Goal: Information Seeking & Learning: Learn about a topic

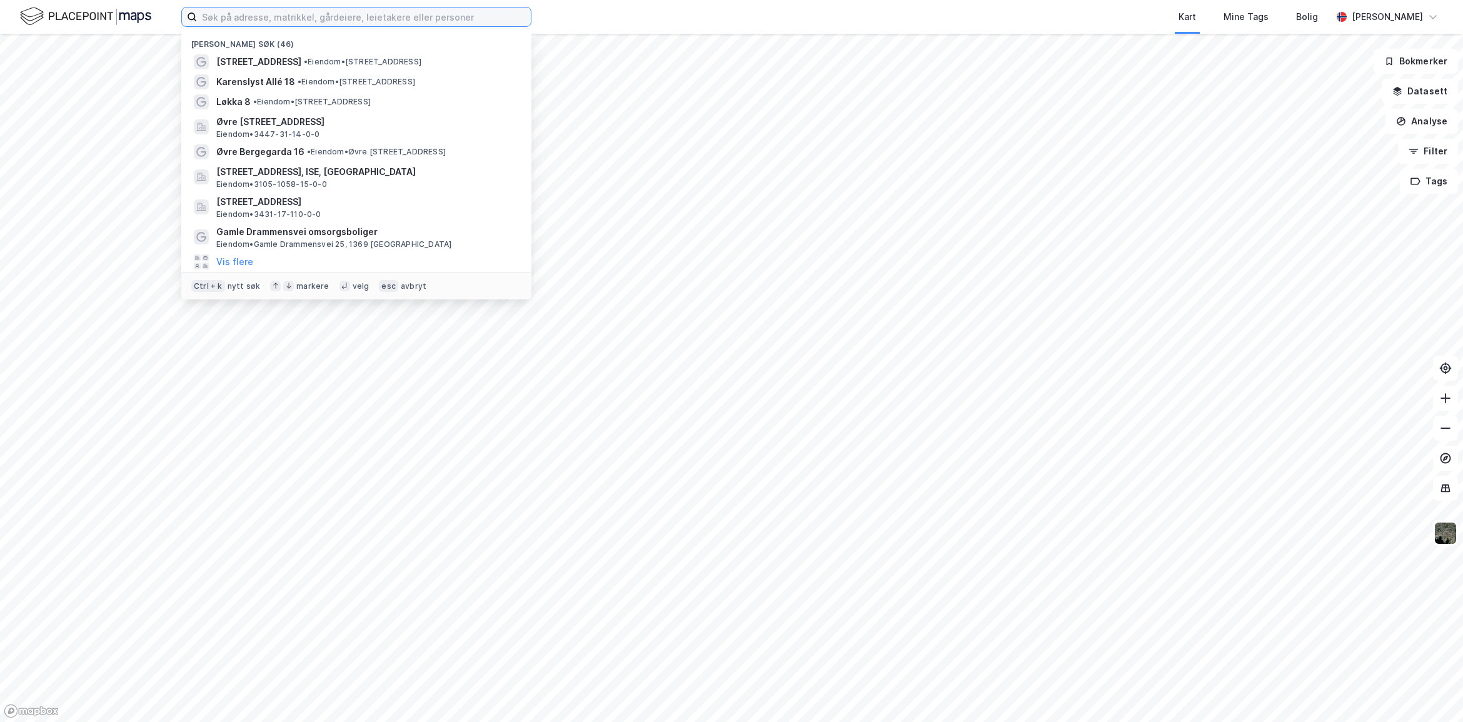
paste input "Fjellhamarveien 58, 1472 FJELLHAMAR"
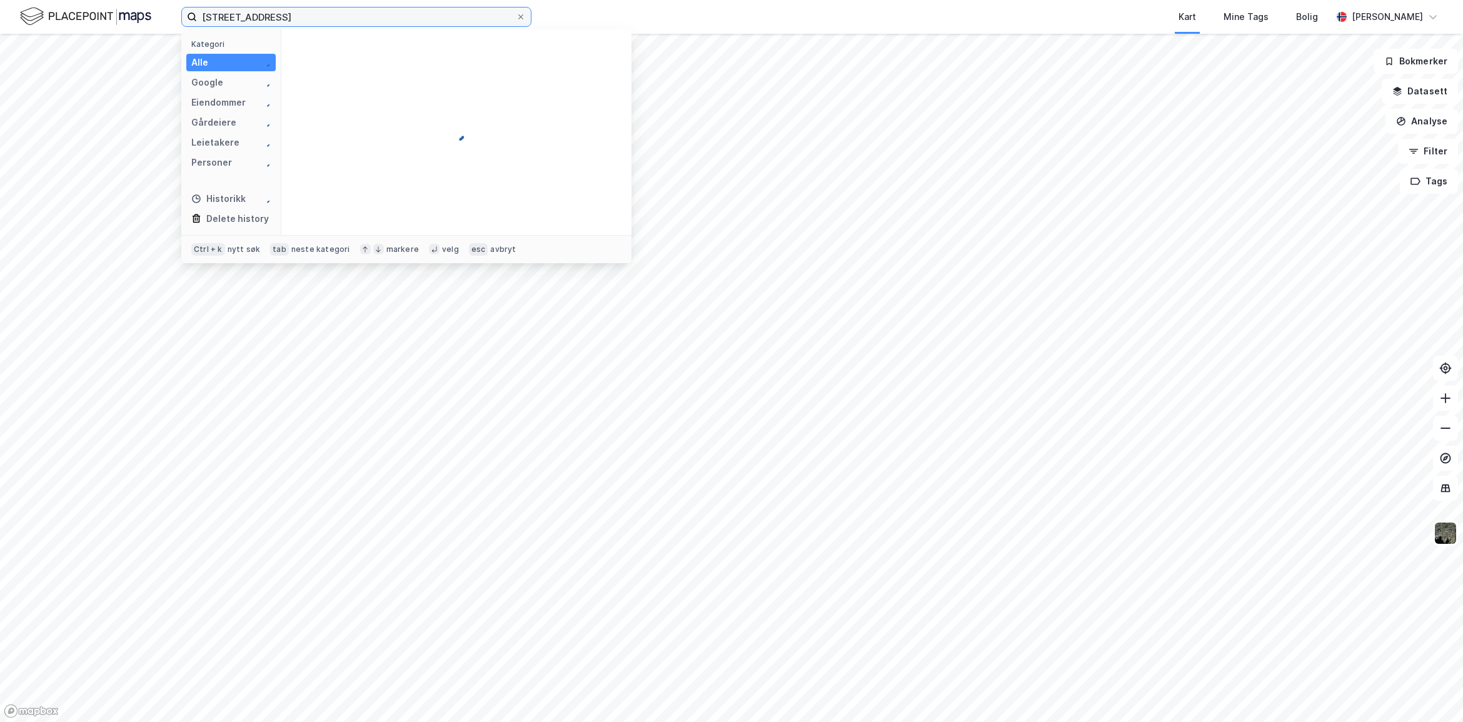
type input "Fjellhamarveien 58, 1472 FJELLHAMAR"
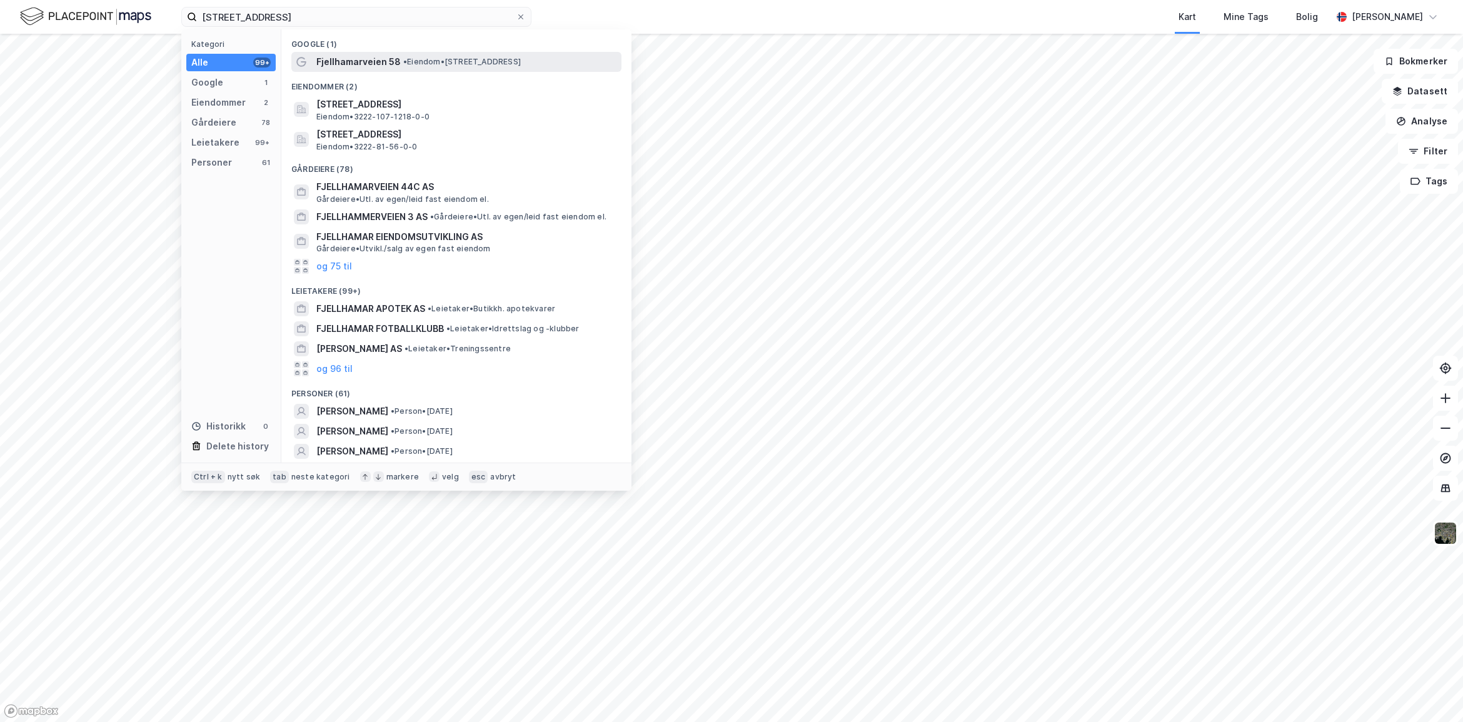
click at [360, 63] on span "Fjellhamarveien 58" at bounding box center [358, 61] width 84 height 15
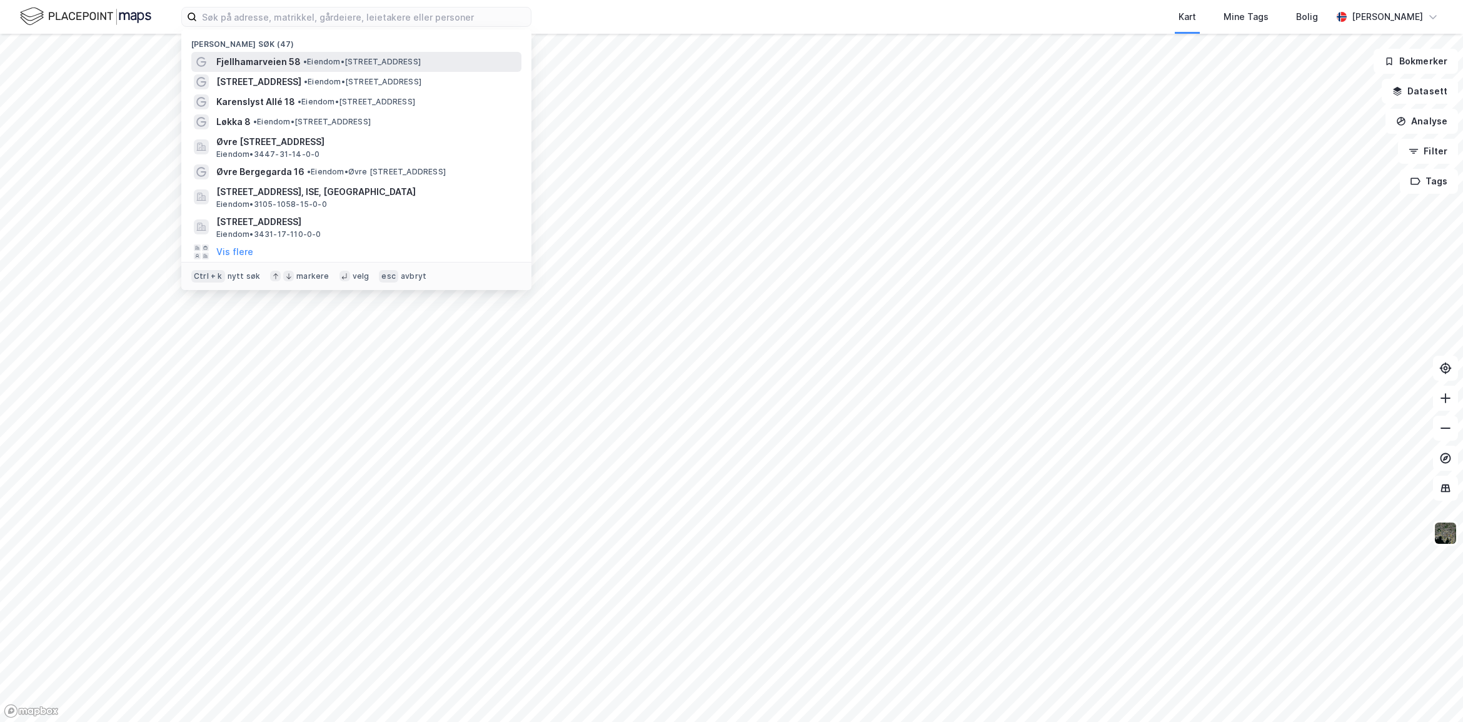
drag, startPoint x: 0, startPoint y: 0, endPoint x: 253, endPoint y: 63, distance: 260.9
click at [253, 63] on span "Fjellhamarveien 58" at bounding box center [258, 61] width 84 height 15
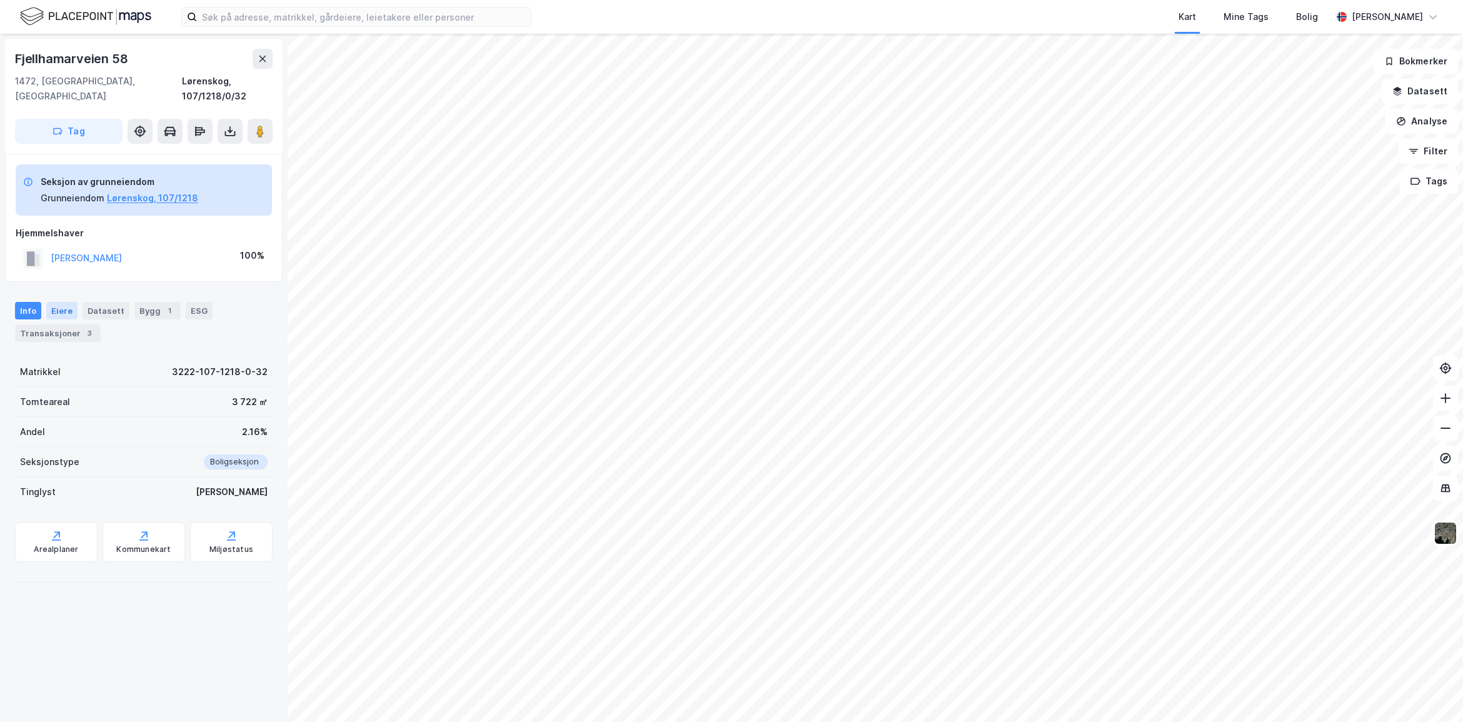
click at [54, 302] on div "Eiere" at bounding box center [61, 311] width 31 height 18
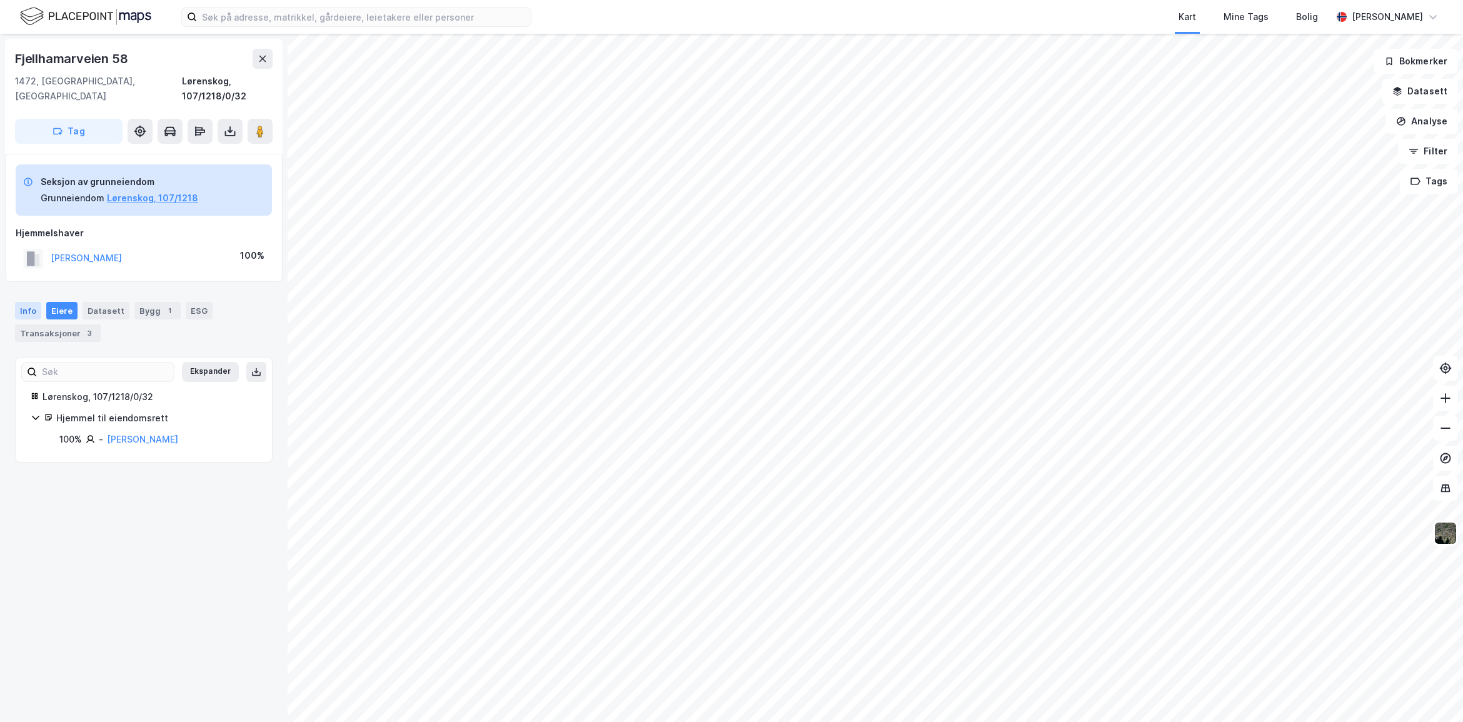
click at [26, 302] on div "Info" at bounding box center [28, 311] width 26 height 18
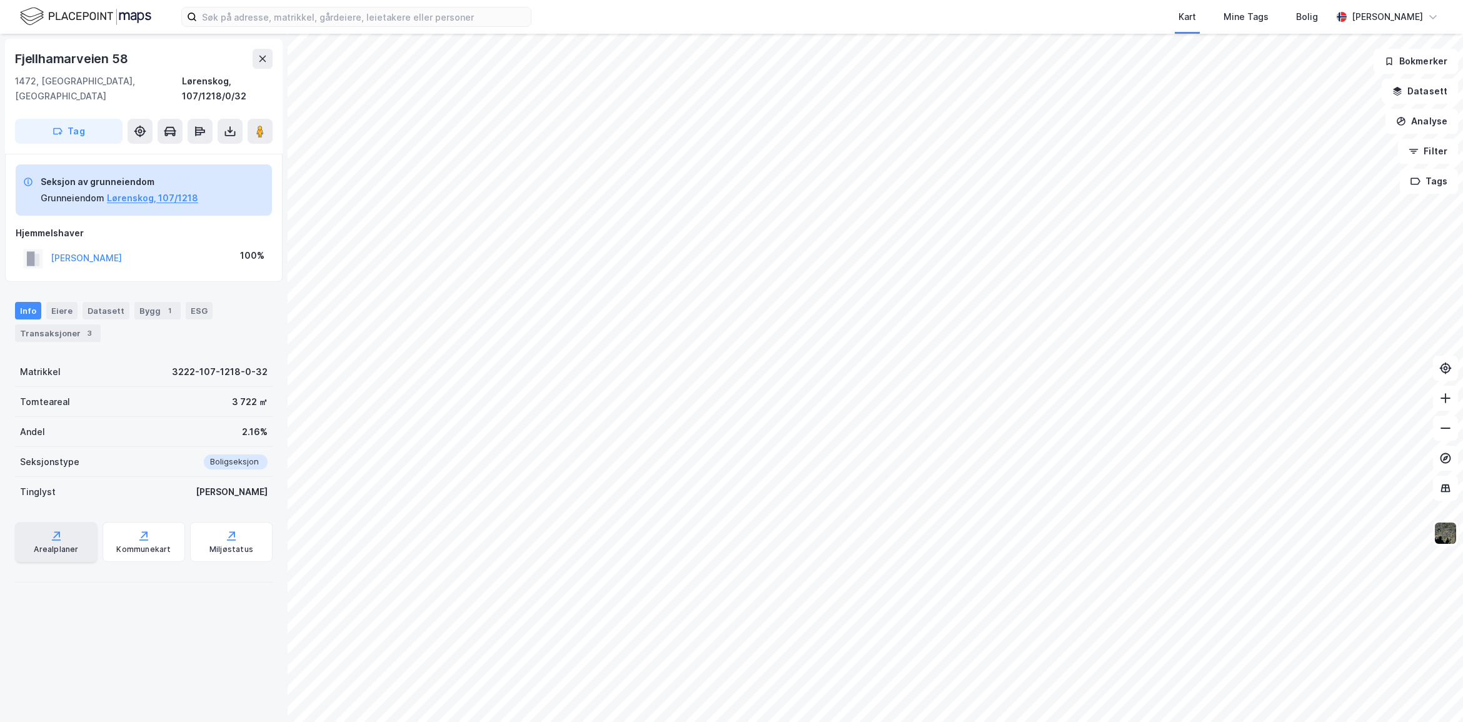
click at [51, 545] on div "Arealplaner" at bounding box center [56, 550] width 44 height 10
click at [138, 545] on div "Kommunekart" at bounding box center [143, 550] width 54 height 10
